Goal: Check status: Check status

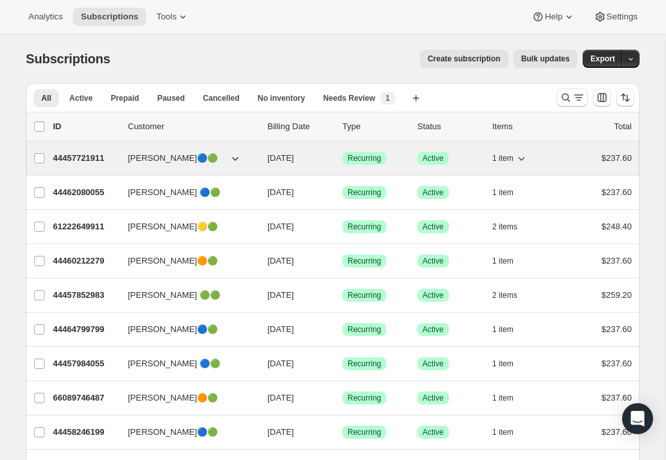
click at [154, 162] on span "[PERSON_NAME]🔵🟢" at bounding box center [173, 158] width 90 height 13
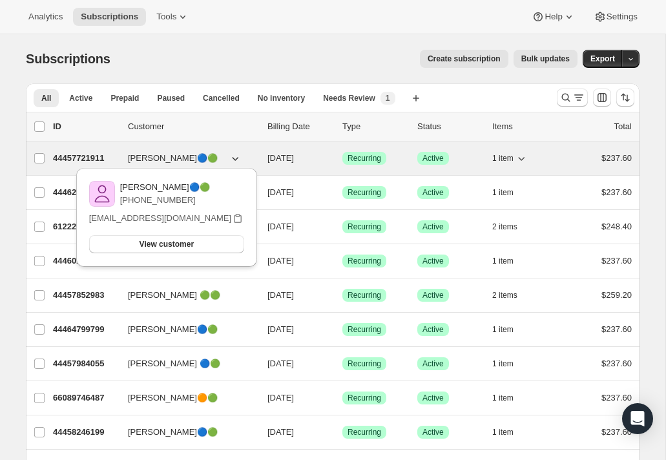
click at [154, 162] on span "[PERSON_NAME]🔵🟢" at bounding box center [173, 158] width 90 height 13
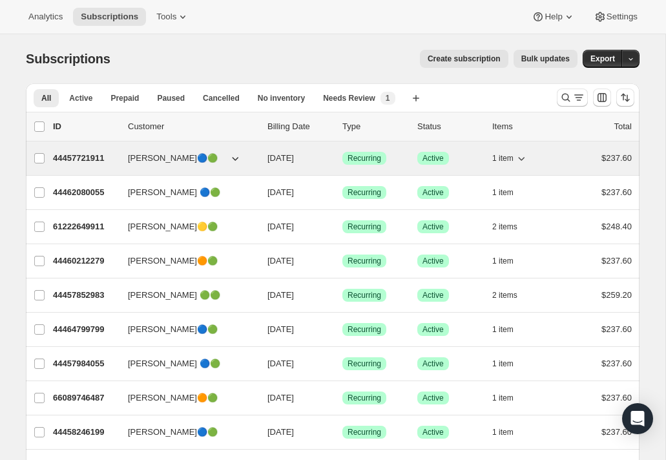
click at [154, 162] on span "[PERSON_NAME]🔵🟢" at bounding box center [173, 158] width 90 height 13
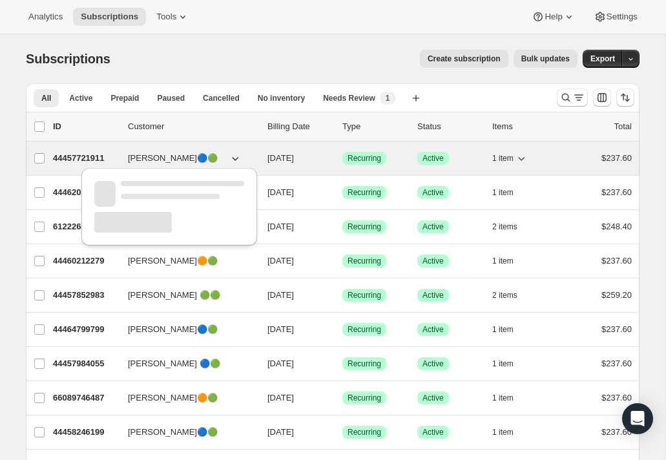
click at [78, 160] on p "44457721911" at bounding box center [85, 158] width 65 height 13
